Goal: Task Accomplishment & Management: Use online tool/utility

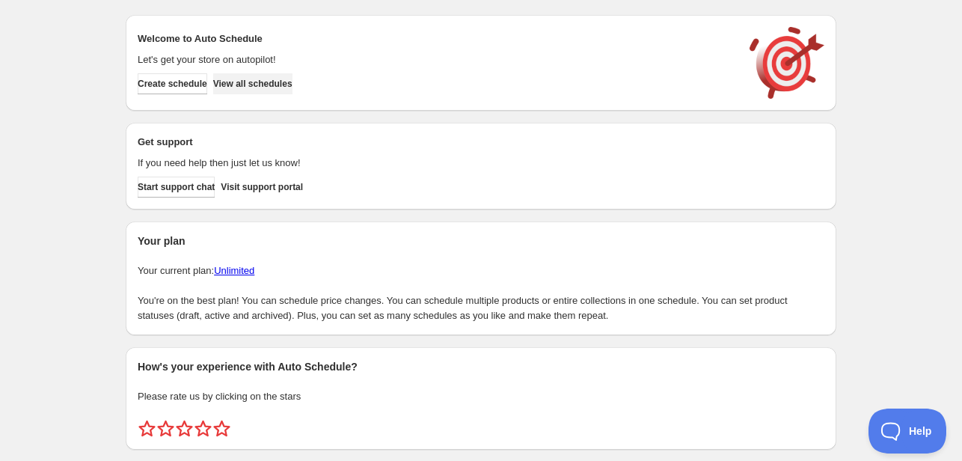
click at [268, 79] on span "View all schedules" at bounding box center [252, 84] width 79 height 12
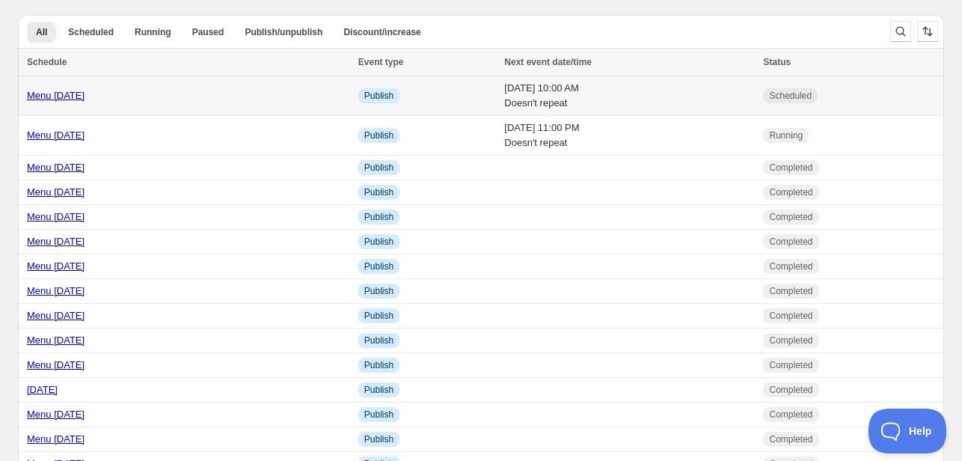
click at [83, 100] on link "Menu October 6th" at bounding box center [56, 95] width 58 height 11
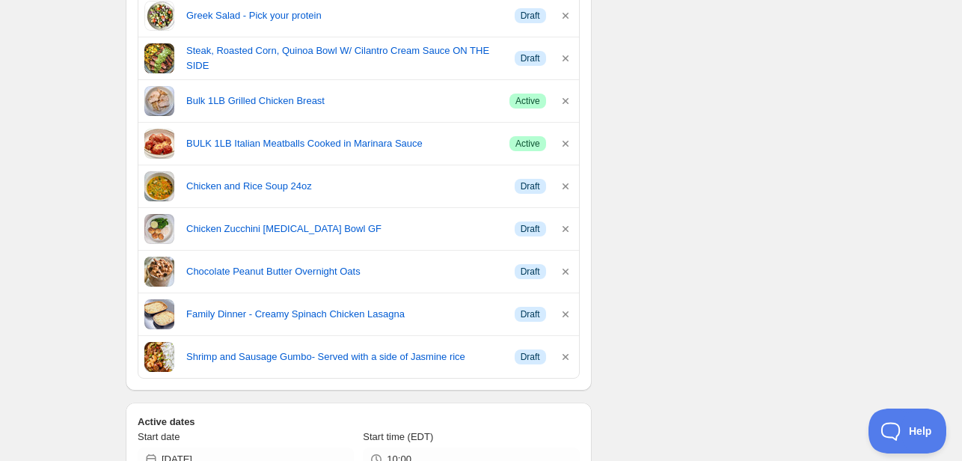
scroll to position [449, 0]
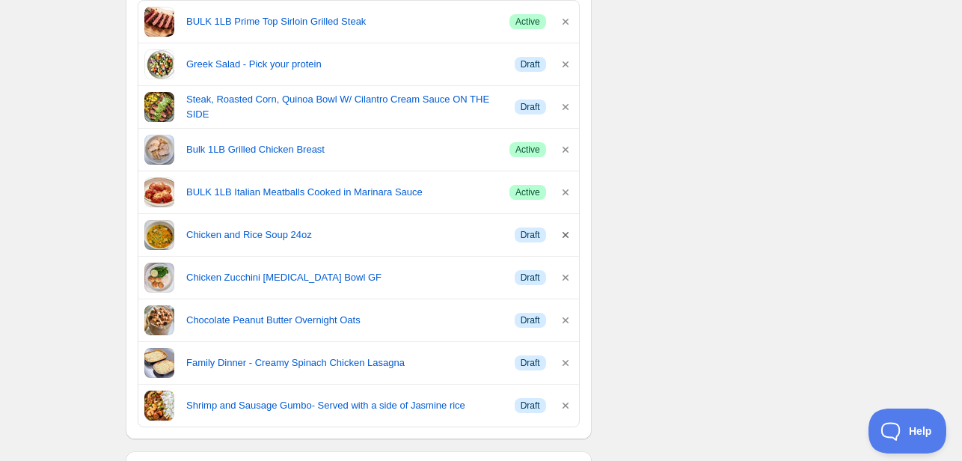
click at [564, 232] on icon "button" at bounding box center [566, 235] width 6 height 6
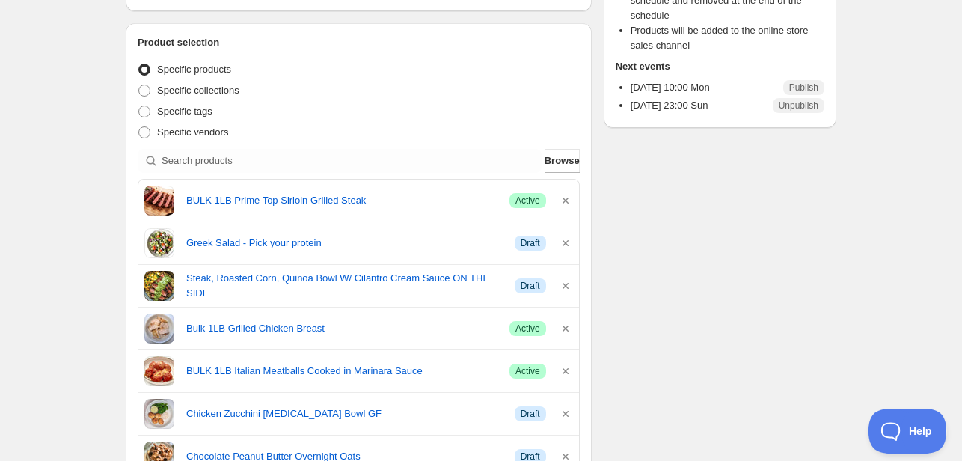
scroll to position [150, 0]
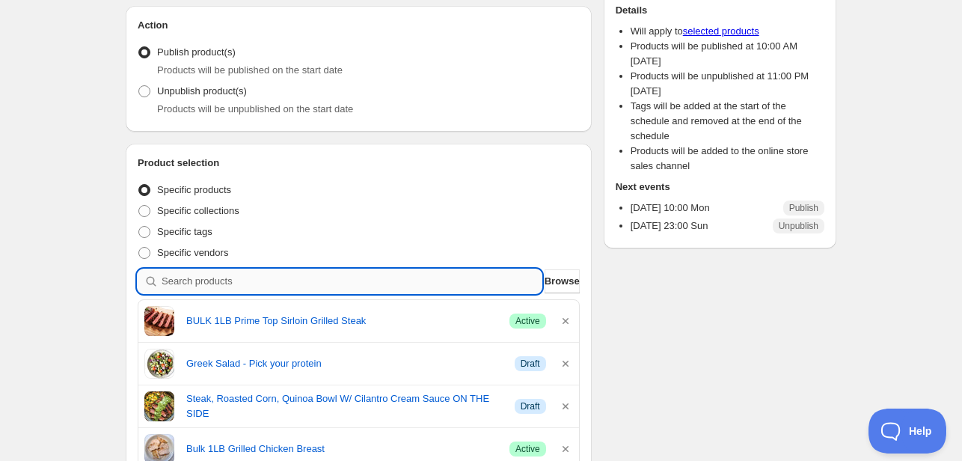
click at [225, 284] on input "search" at bounding box center [352, 281] width 380 height 24
type input "p"
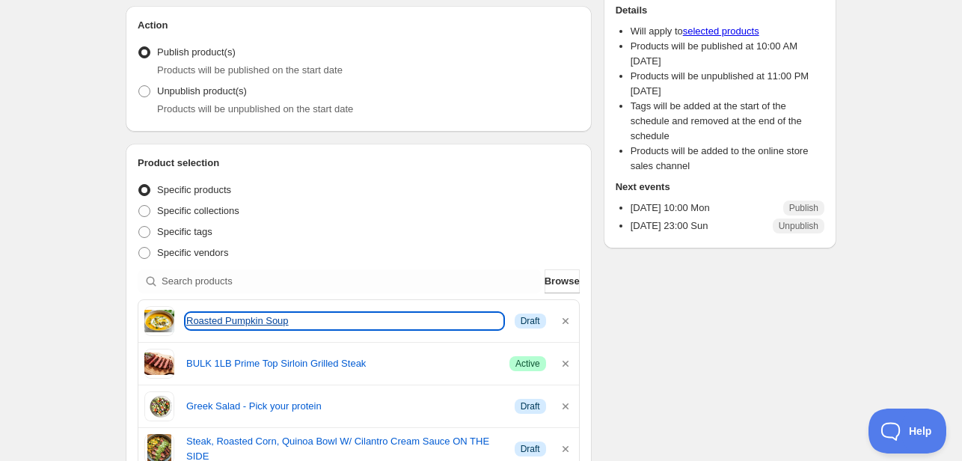
click at [217, 323] on link "Roasted Pumpkin Soup" at bounding box center [344, 321] width 317 height 15
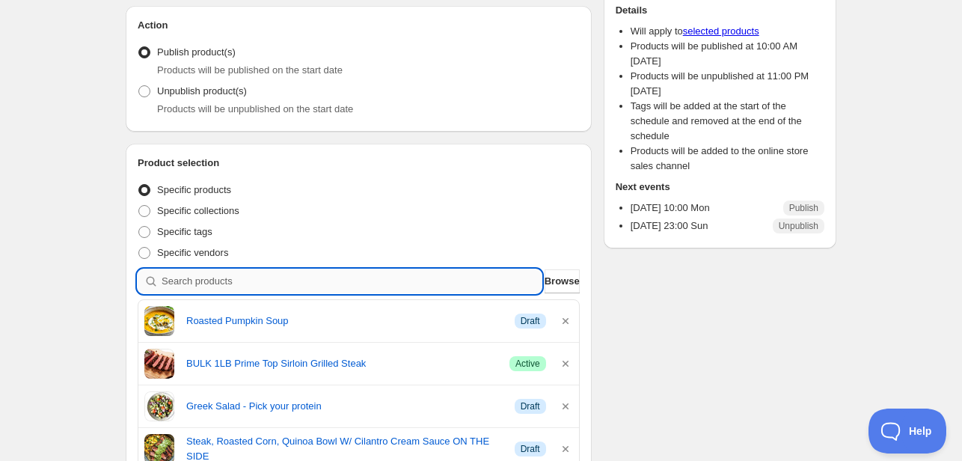
click at [192, 276] on input "search" at bounding box center [352, 281] width 380 height 24
type input "c"
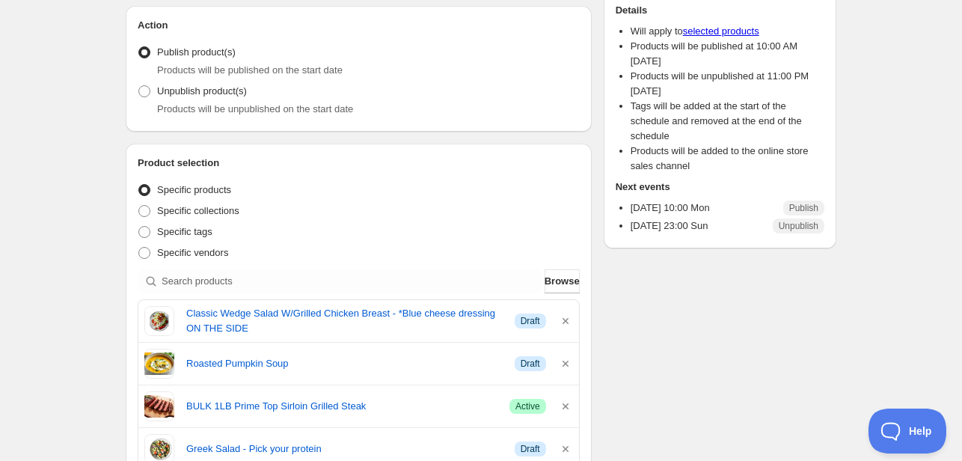
scroll to position [374, 0]
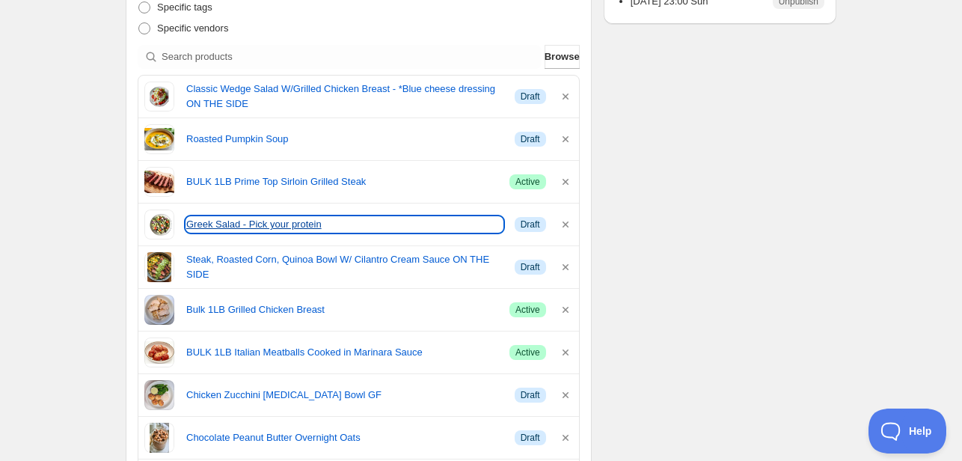
click at [253, 226] on link "Greek Salad - Pick your protein" at bounding box center [344, 224] width 317 height 15
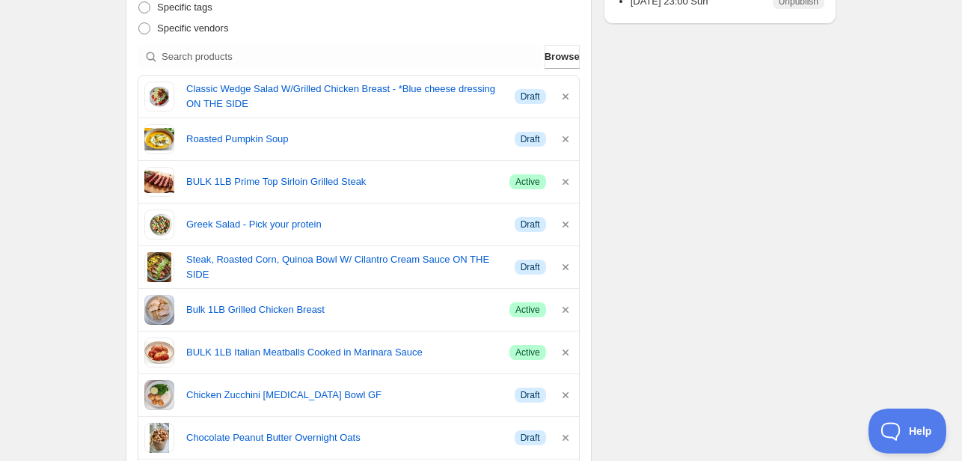
click at [545, 55] on span "Browse" at bounding box center [562, 56] width 35 height 15
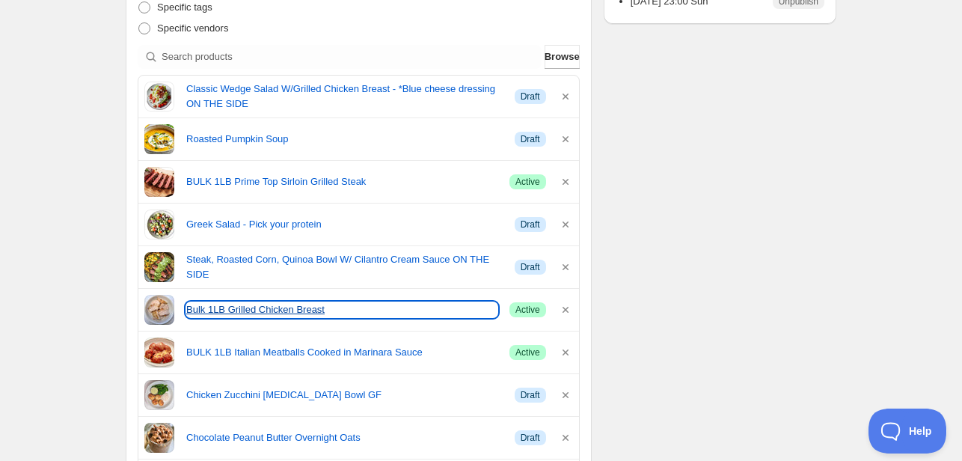
click at [263, 304] on link "Bulk 1LB Grilled Chicken Breast" at bounding box center [341, 309] width 311 height 15
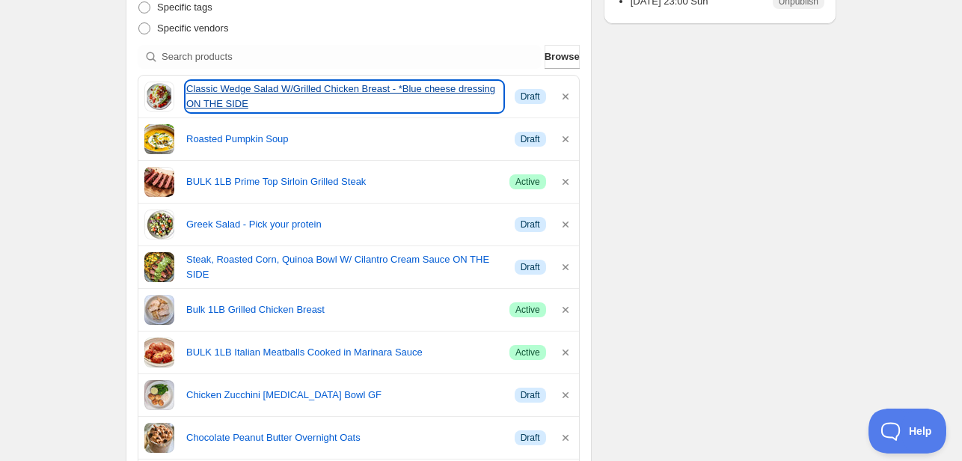
click at [213, 94] on link "Classic Wedge Salad W/Grilled Chicken Breast - *Blue cheese dressing ON THE SIDE" at bounding box center [344, 97] width 317 height 30
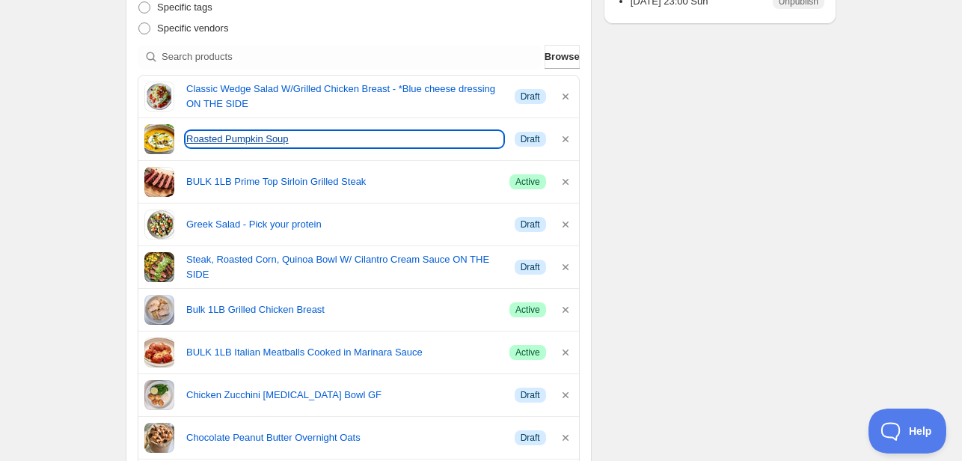
click at [219, 138] on link "Roasted Pumpkin Soup" at bounding box center [344, 139] width 317 height 15
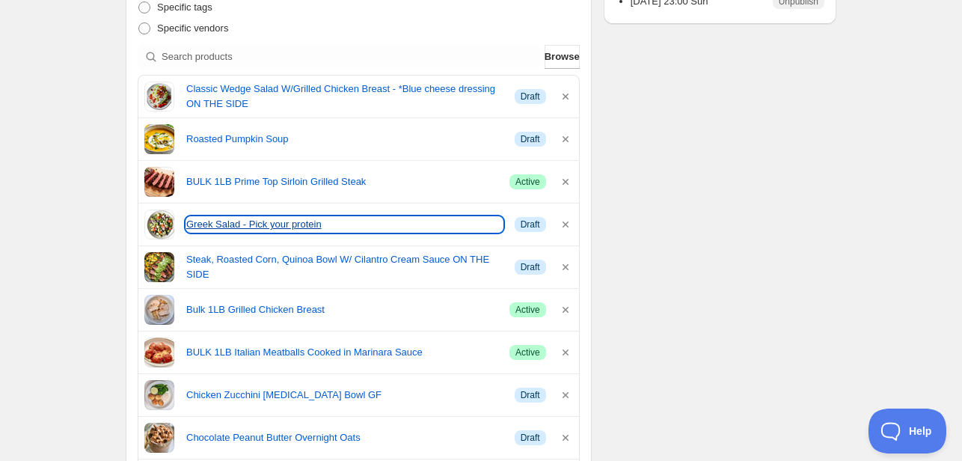
click at [230, 224] on link "Greek Salad - Pick your protein" at bounding box center [344, 224] width 317 height 15
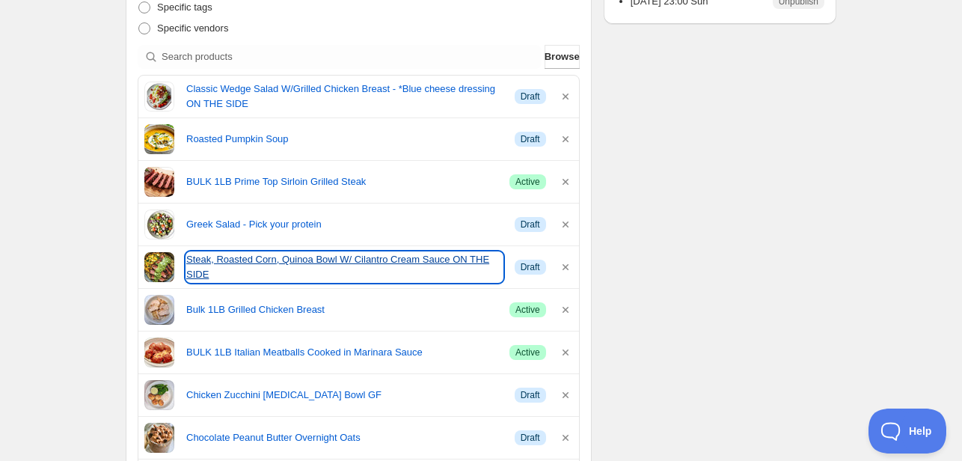
click at [247, 266] on link "Steak, Roasted Corn, Quinoa Bowl W/ Cilantro Cream Sauce ON THE SIDE" at bounding box center [344, 267] width 317 height 30
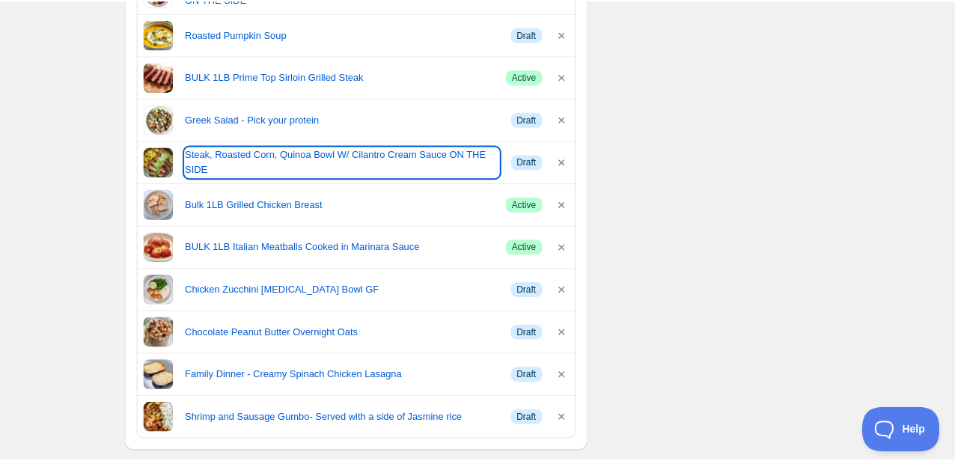
scroll to position [524, 0]
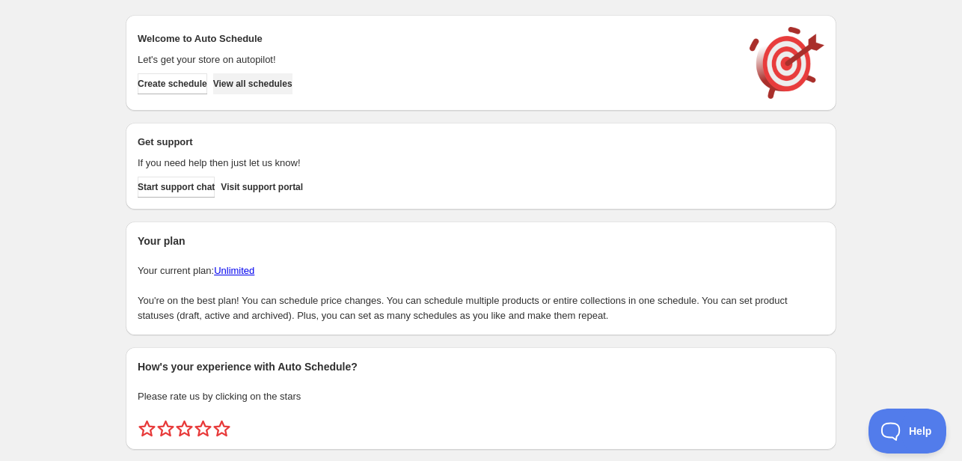
click at [254, 85] on span "View all schedules" at bounding box center [252, 84] width 79 height 12
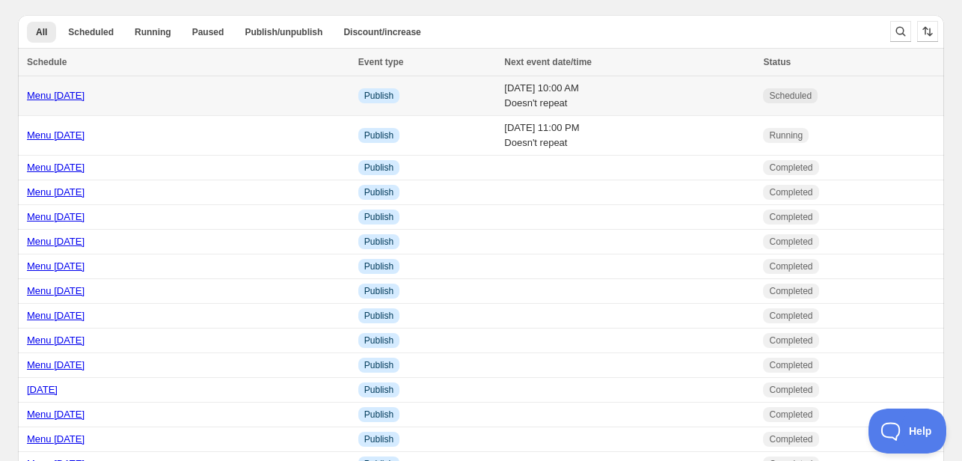
click at [70, 101] on link "Menu October 6th" at bounding box center [56, 95] width 58 height 11
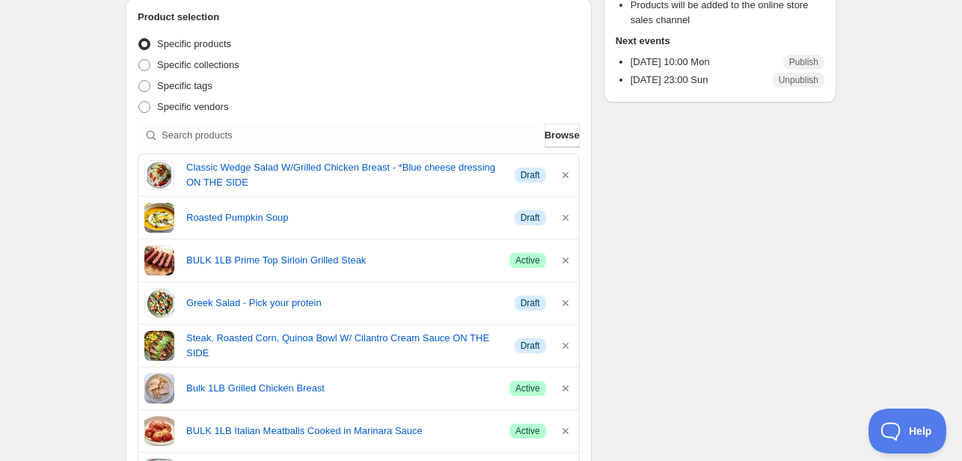
scroll to position [299, 0]
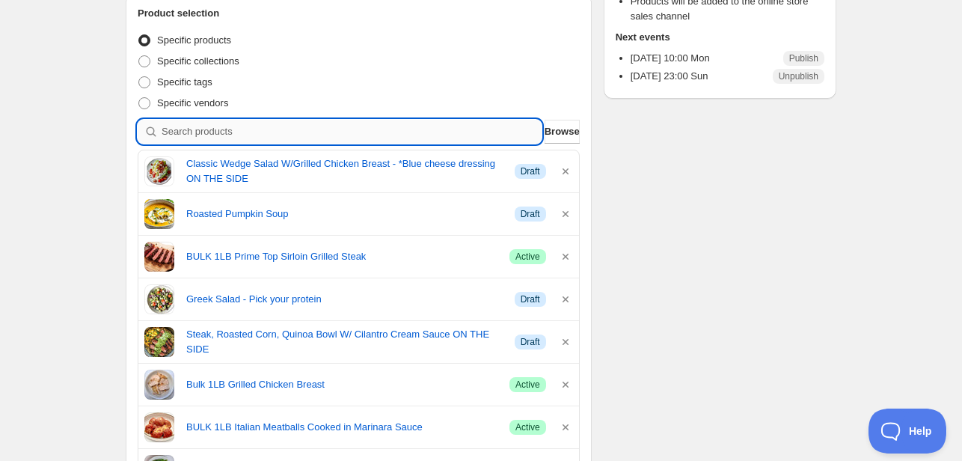
click at [210, 128] on input "search" at bounding box center [352, 132] width 380 height 24
type input "a"
